Goal: Task Accomplishment & Management: Use online tool/utility

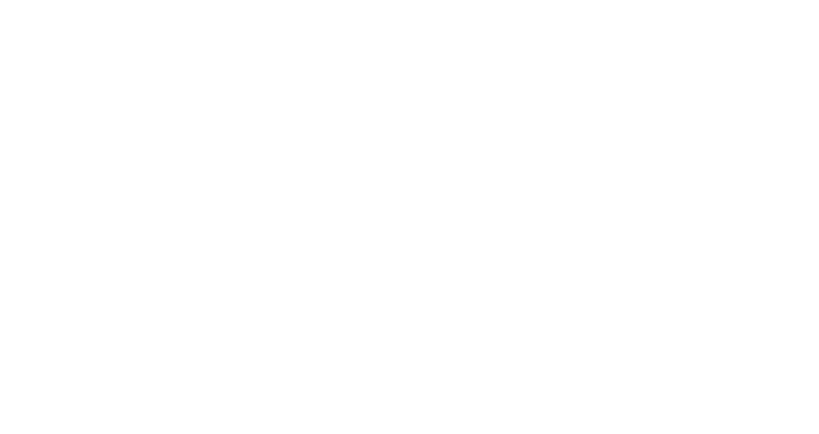
click at [269, 10] on html at bounding box center [409, 5] width 819 height 10
